Goal: Transaction & Acquisition: Purchase product/service

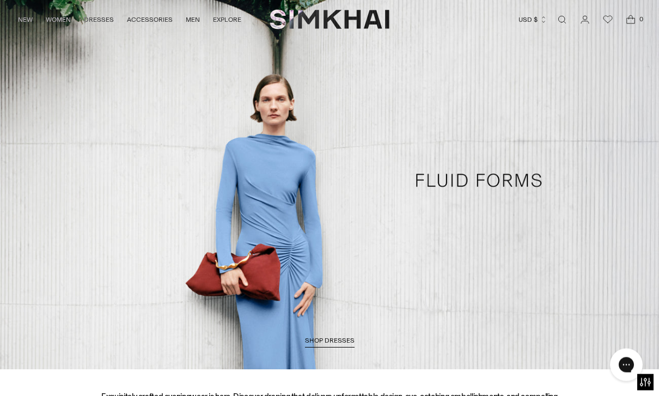
scroll to position [27, 0]
click at [341, 343] on span "SHOP DRESSES" at bounding box center [330, 341] width 50 height 8
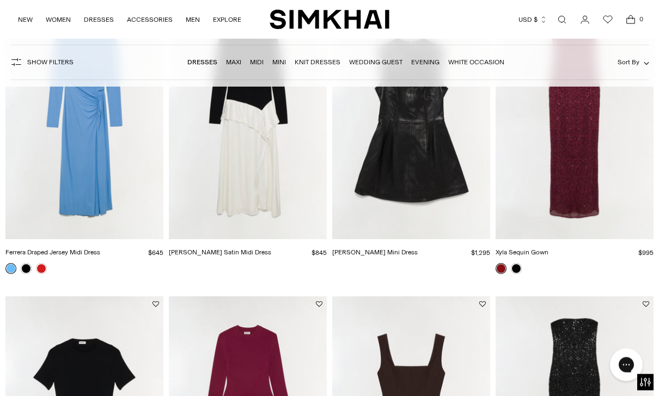
scroll to position [187, 0]
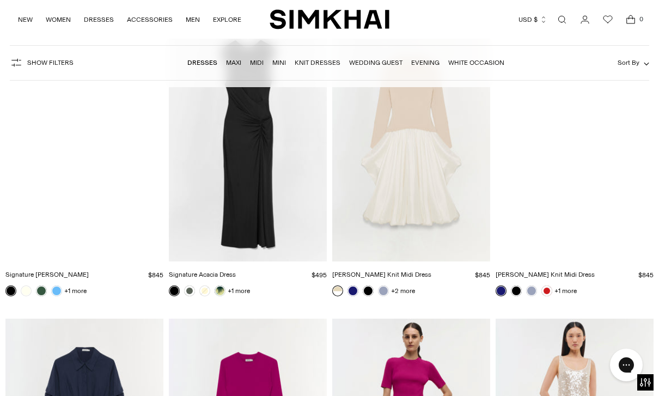
scroll to position [16860, 0]
